Goal: Book appointment/travel/reservation

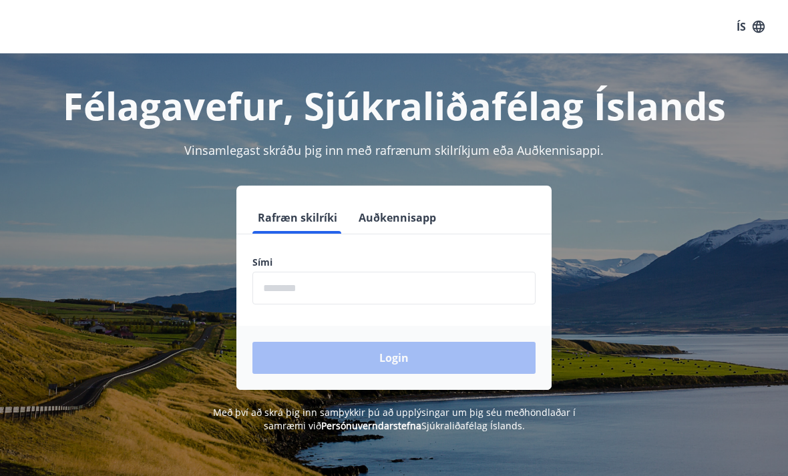
click at [304, 282] on input "phone" at bounding box center [393, 288] width 283 height 33
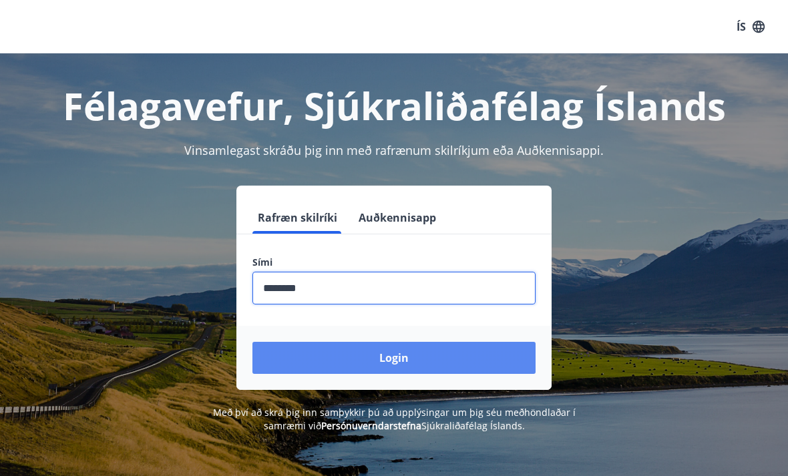
type input "********"
click at [397, 358] on button "Login" at bounding box center [393, 358] width 283 height 32
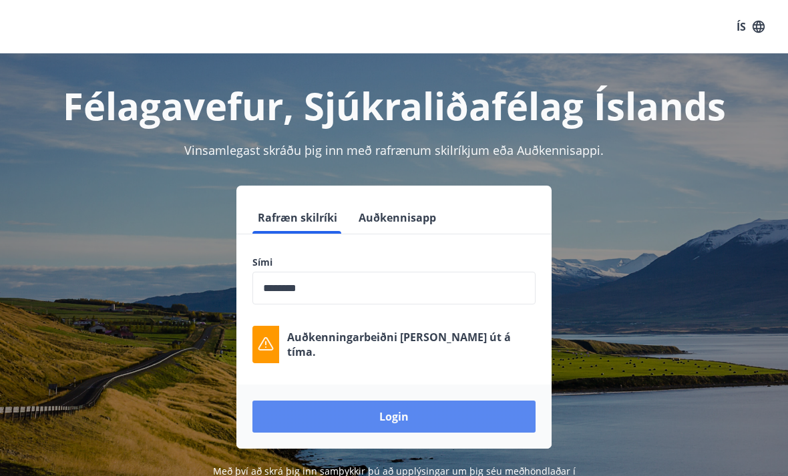
click at [391, 414] on button "Login" at bounding box center [393, 417] width 283 height 32
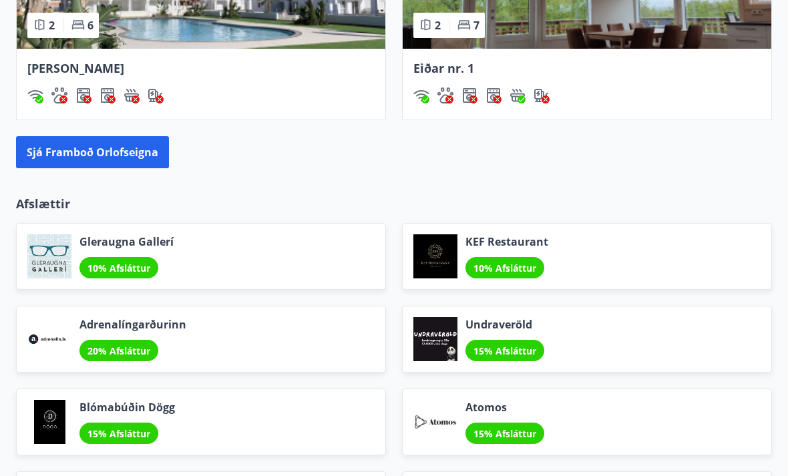
scroll to position [1334, 0]
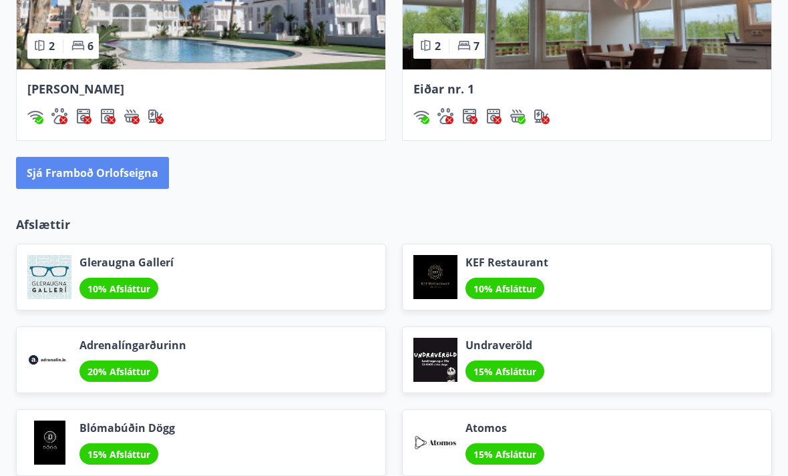
click at [134, 175] on button "Sjá framboð orlofseigna" at bounding box center [92, 173] width 153 height 32
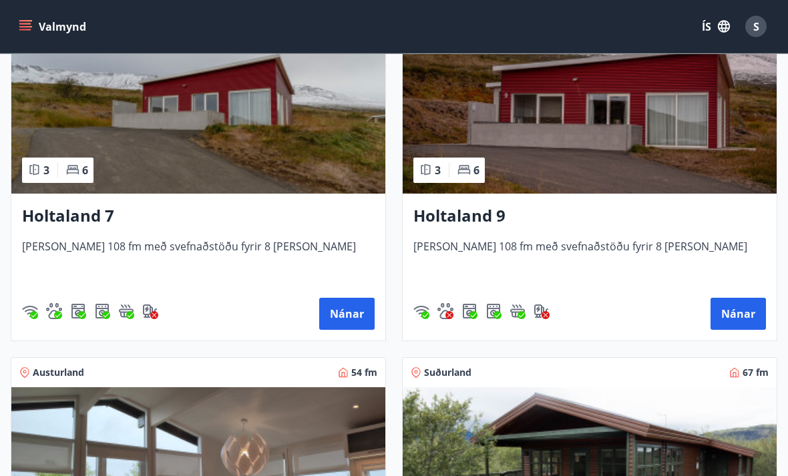
scroll to position [2470, 0]
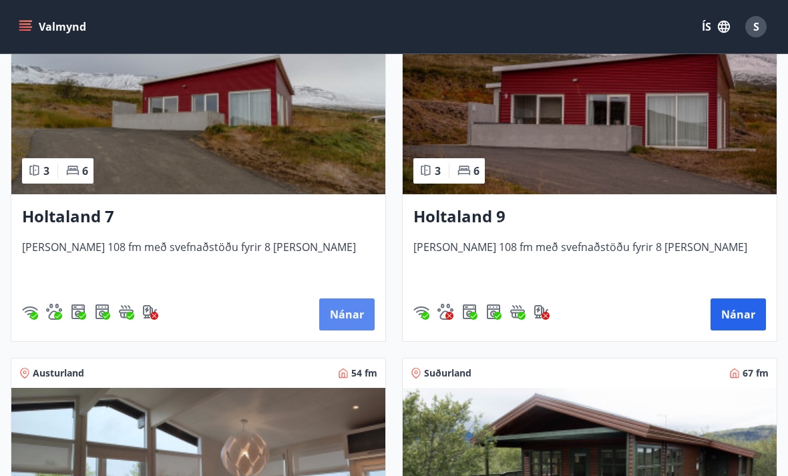
click at [349, 318] on button "Nánar" at bounding box center [346, 314] width 55 height 32
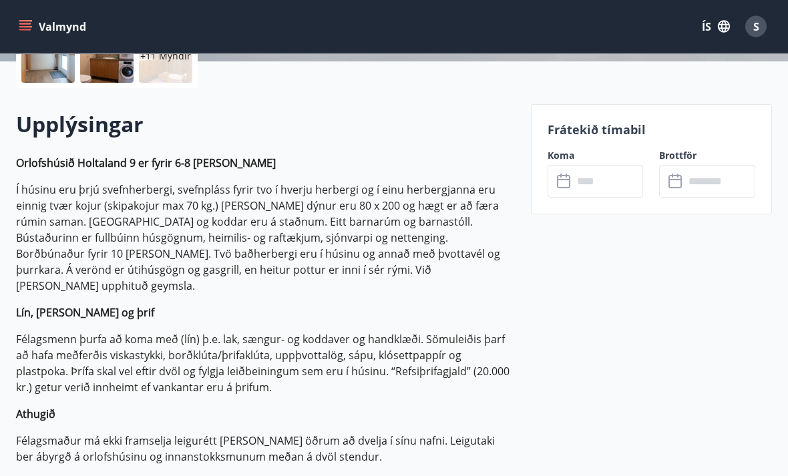
scroll to position [339, 0]
click at [586, 186] on input "text" at bounding box center [608, 181] width 71 height 33
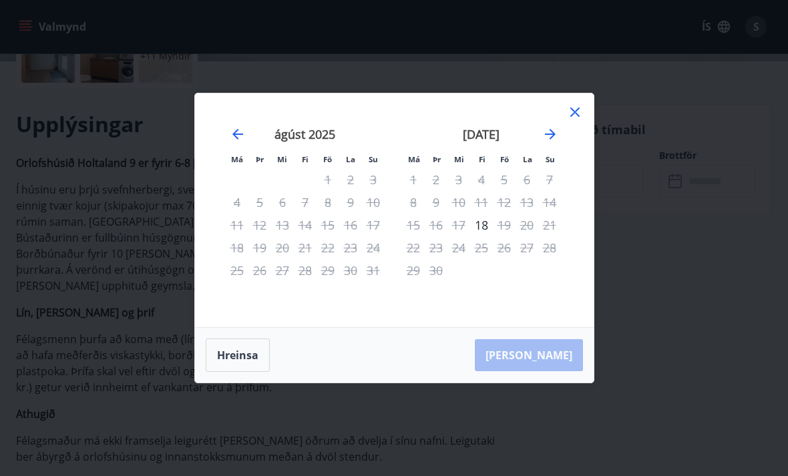
click at [350, 251] on div "23" at bounding box center [350, 247] width 23 height 23
click at [380, 274] on div "31" at bounding box center [373, 270] width 23 height 23
click at [581, 119] on icon at bounding box center [575, 112] width 16 height 16
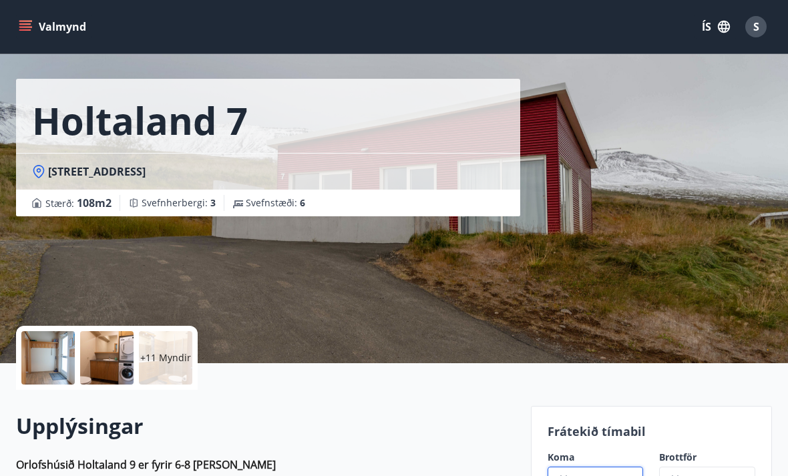
scroll to position [0, 0]
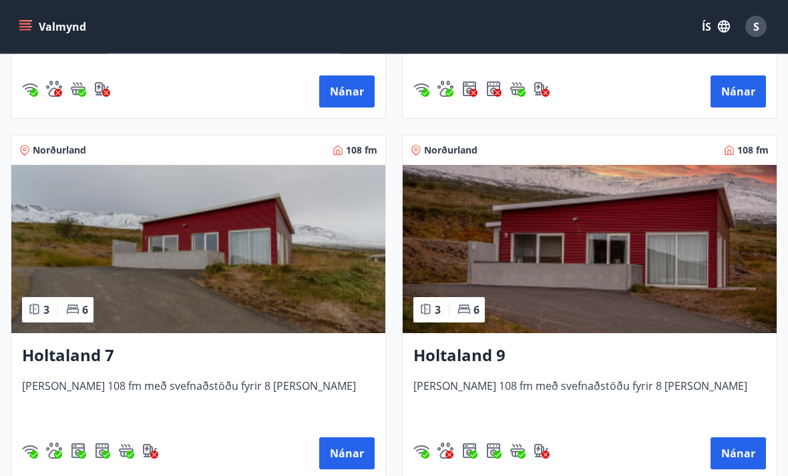
scroll to position [2336, 0]
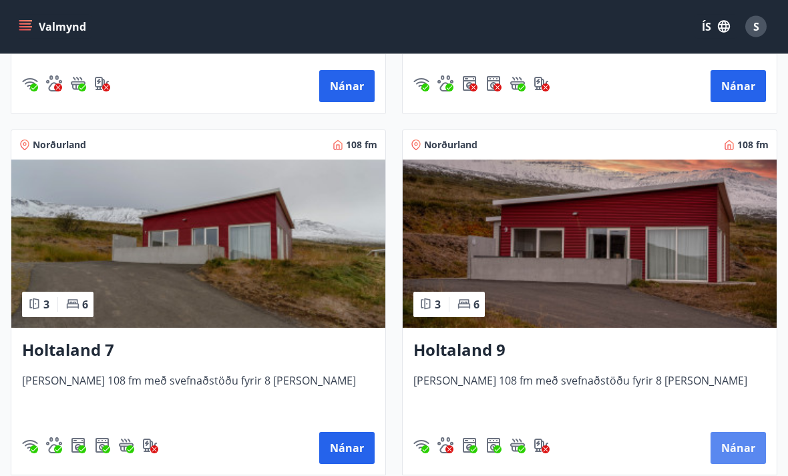
click at [735, 447] on button "Nánar" at bounding box center [737, 449] width 55 height 32
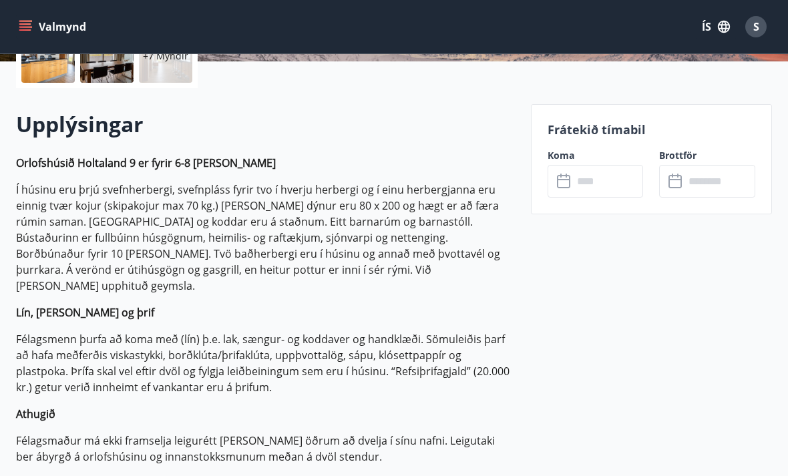
scroll to position [340, 0]
click at [585, 184] on input "text" at bounding box center [608, 180] width 71 height 33
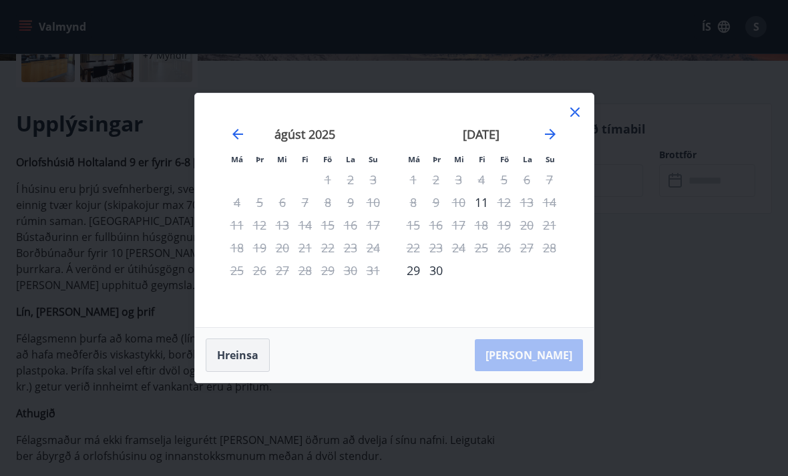
click at [240, 372] on button "Hreinsa" at bounding box center [238, 354] width 64 height 33
click at [579, 120] on icon at bounding box center [575, 112] width 16 height 16
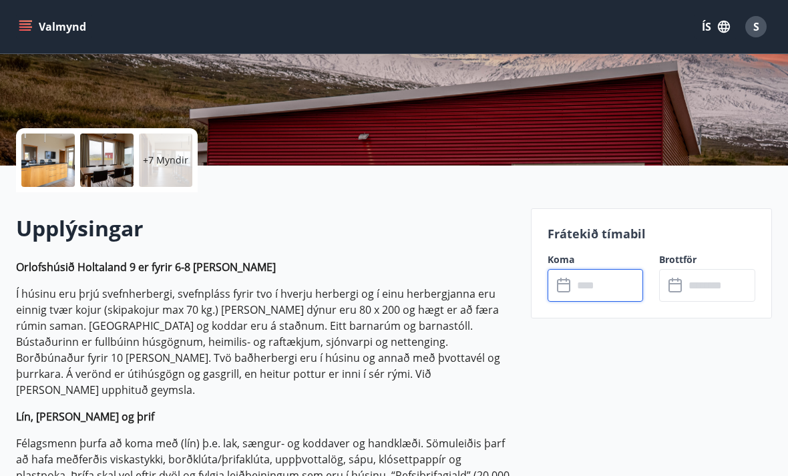
scroll to position [0, 0]
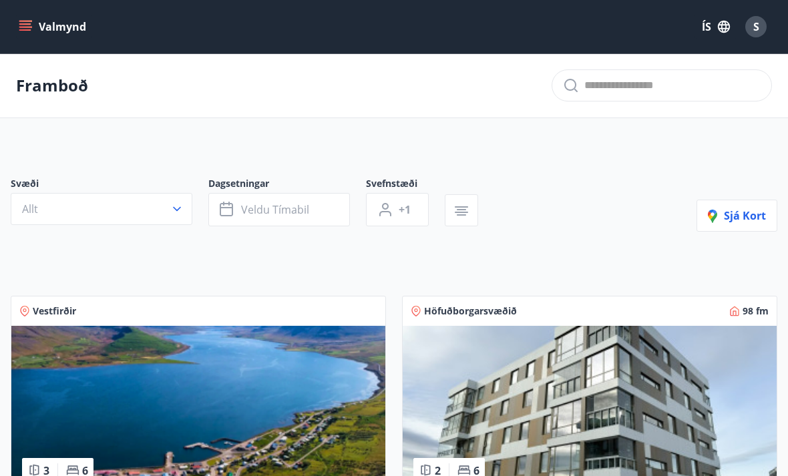
click at [754, 31] on span "S" at bounding box center [756, 26] width 6 height 15
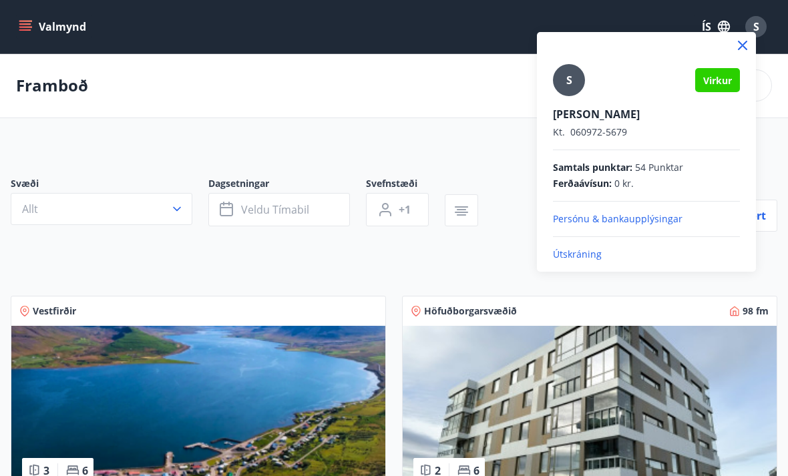
click at [602, 258] on p "Útskráning" at bounding box center [646, 254] width 187 height 13
